Goal: Obtain resource: Download file/media

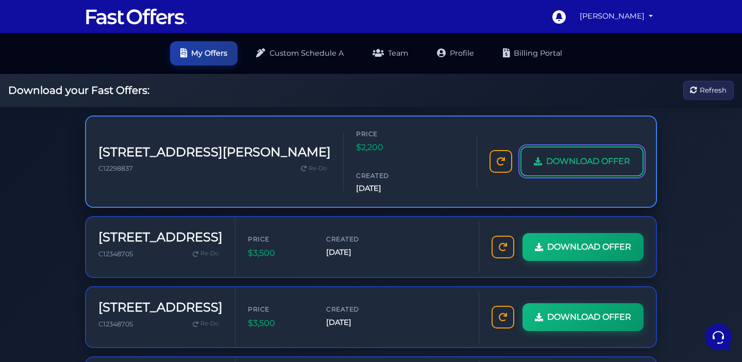
click at [546, 167] on span "DOWNLOAD OFFER" at bounding box center [588, 161] width 84 height 13
